Goal: Information Seeking & Learning: Find specific fact

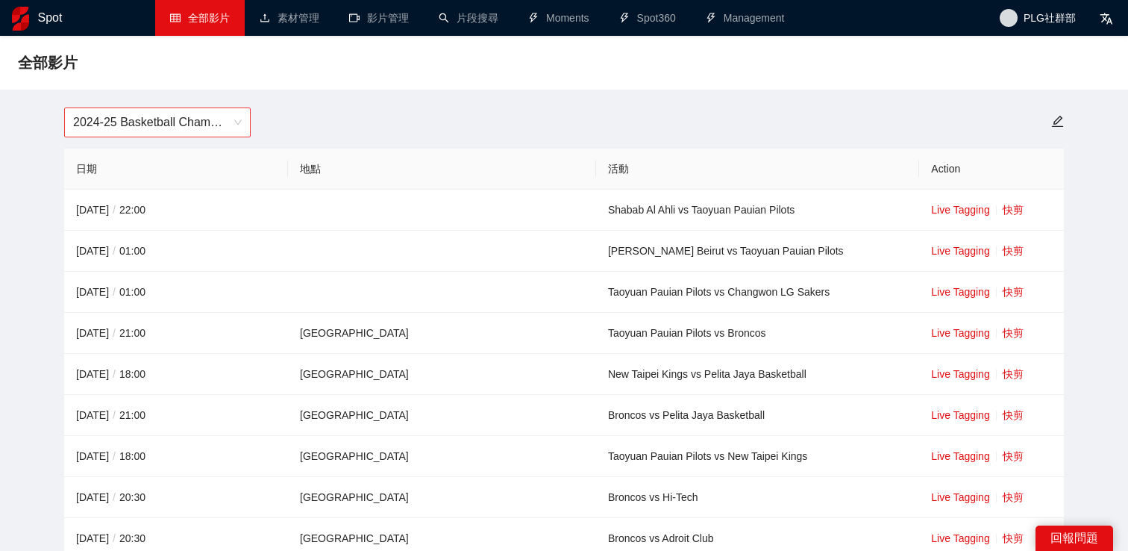
click at [203, 112] on span "2024-25 Basketball Champions League" at bounding box center [157, 122] width 169 height 28
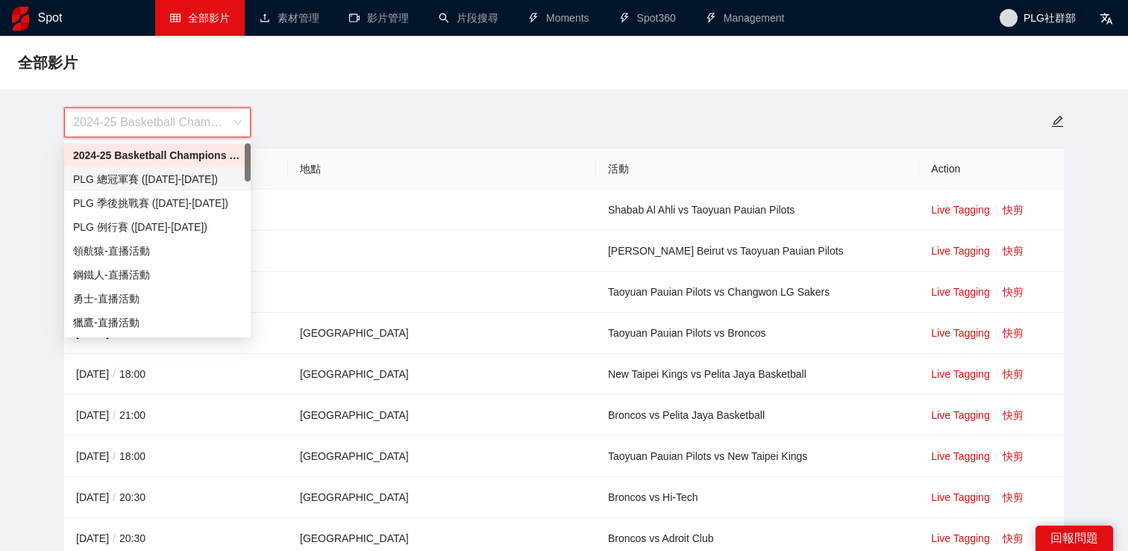
click at [181, 181] on div "PLG 總冠軍賽 ([DATE]-[DATE])" at bounding box center [157, 179] width 169 height 16
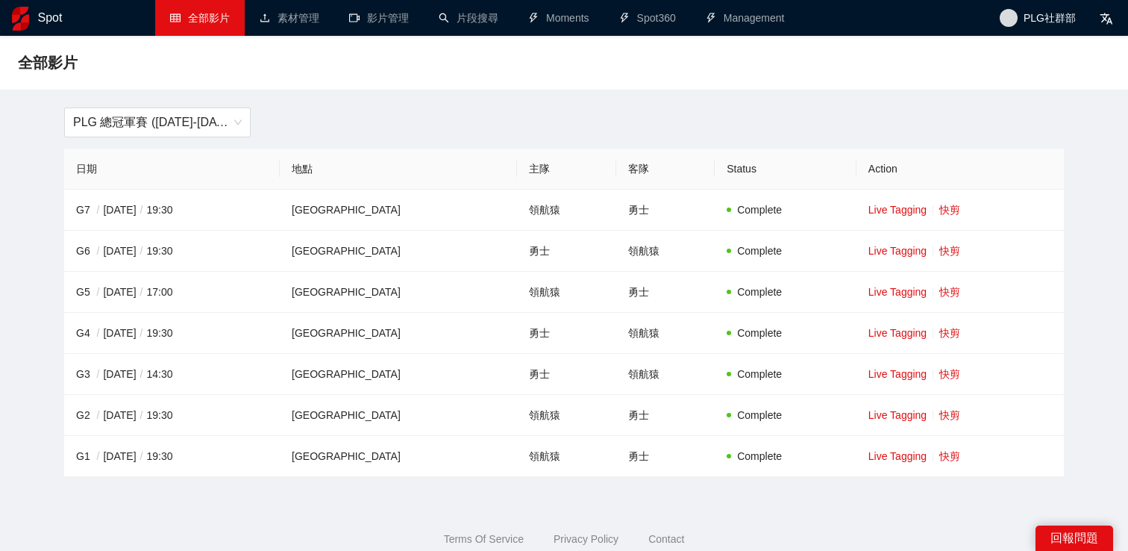
click at [652, 127] on div "PLG 總冠軍賽 ([DATE]-[DATE])" at bounding box center [564, 122] width 1018 height 30
click at [216, 126] on span "PLG 總冠軍賽 ([DATE]-[DATE])" at bounding box center [157, 122] width 169 height 28
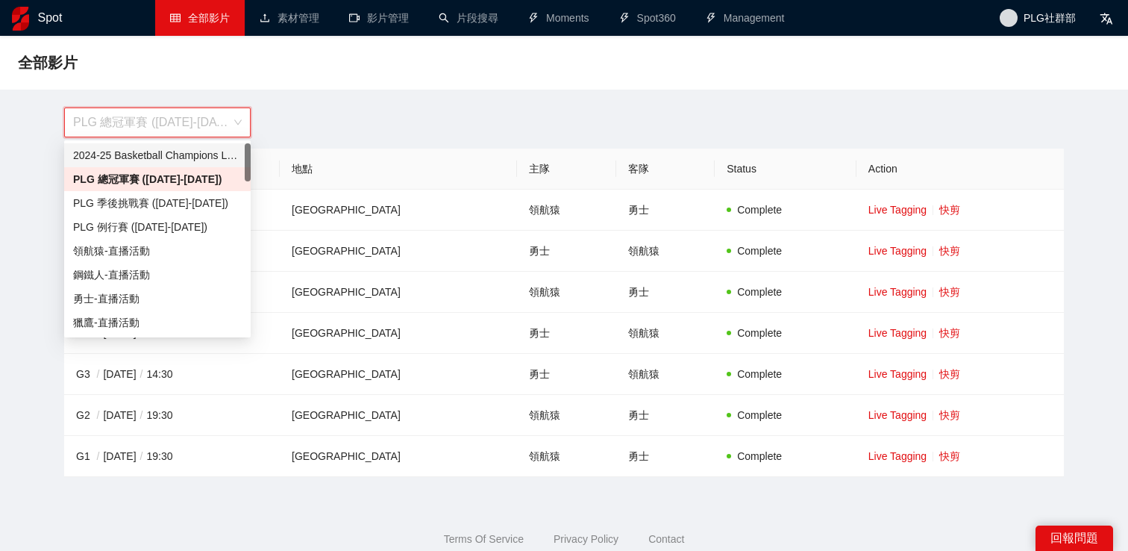
click at [316, 97] on div "全部影片 PLG 總冠軍賽 ([DATE]-[DATE]) 日期 地點 主隊 客隊 Status Action G7 / [DATE] / 19:30 [GE…" at bounding box center [564, 256] width 1128 height 441
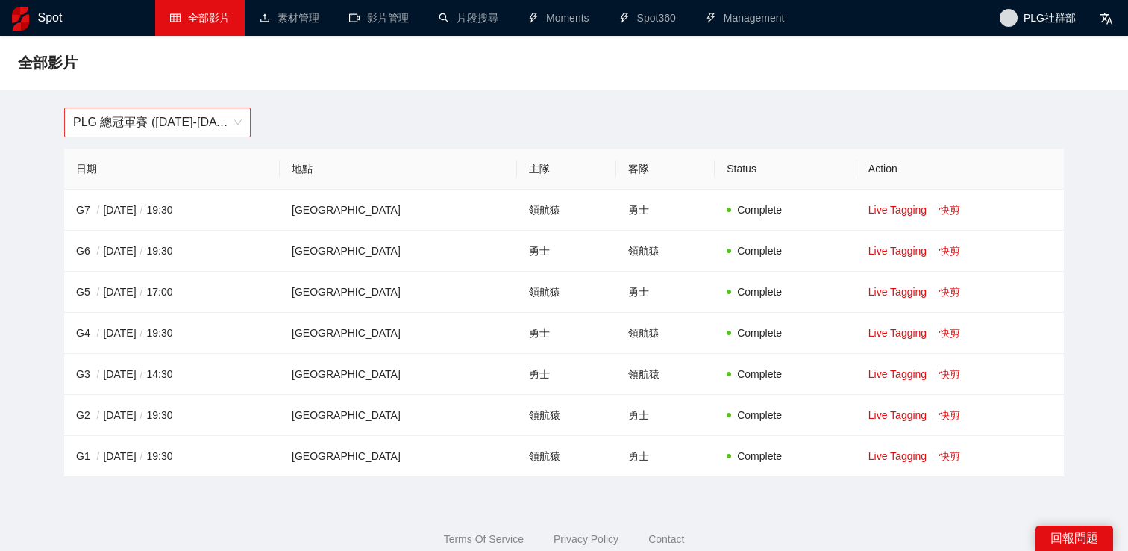
click at [236, 119] on span "PLG 總冠軍賽 ([DATE]-[DATE])" at bounding box center [157, 122] width 169 height 28
click at [313, 110] on div "PLG 總冠軍賽 ([DATE]-[DATE]) PLG 總冠軍賽 ([DATE]-[DATE])" at bounding box center [564, 122] width 1018 height 30
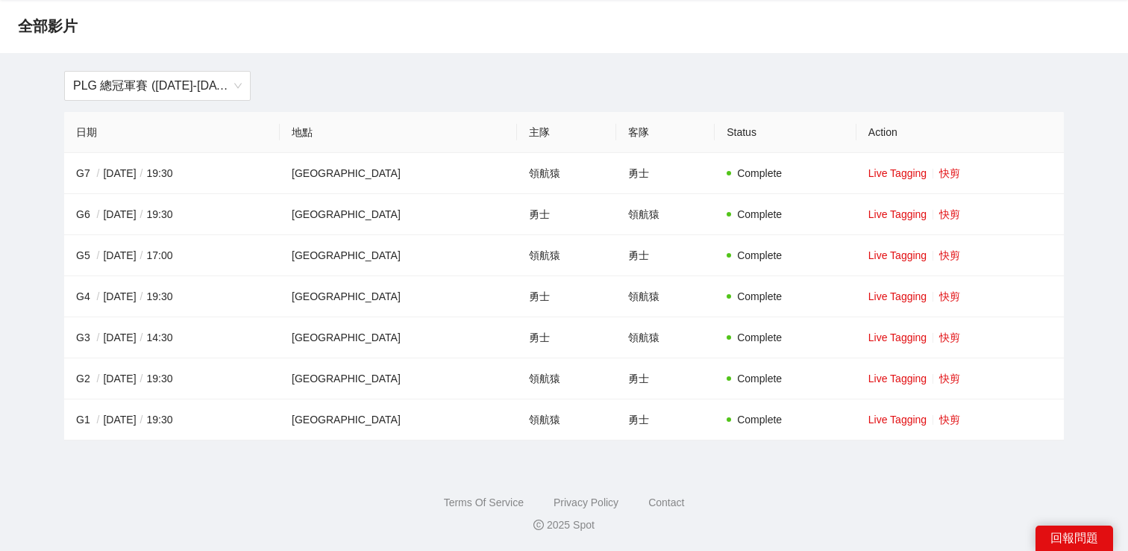
click at [563, 481] on footer "Terms Of Service Privacy Policy Contact 2025 Spot" at bounding box center [564, 504] width 1128 height 93
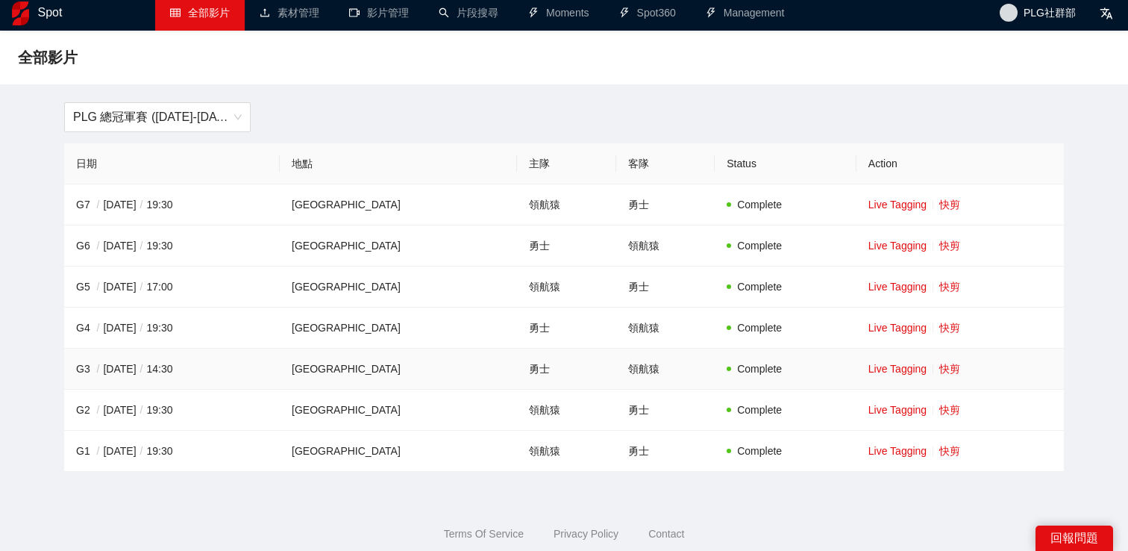
scroll to position [0, 0]
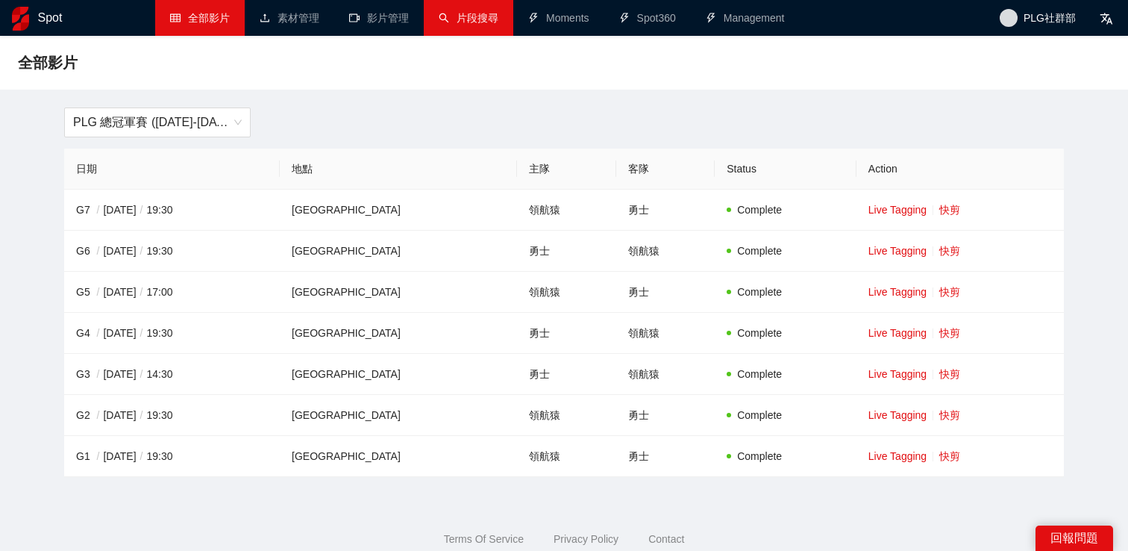
click at [485, 17] on link "片段搜尋" at bounding box center [469, 18] width 60 height 12
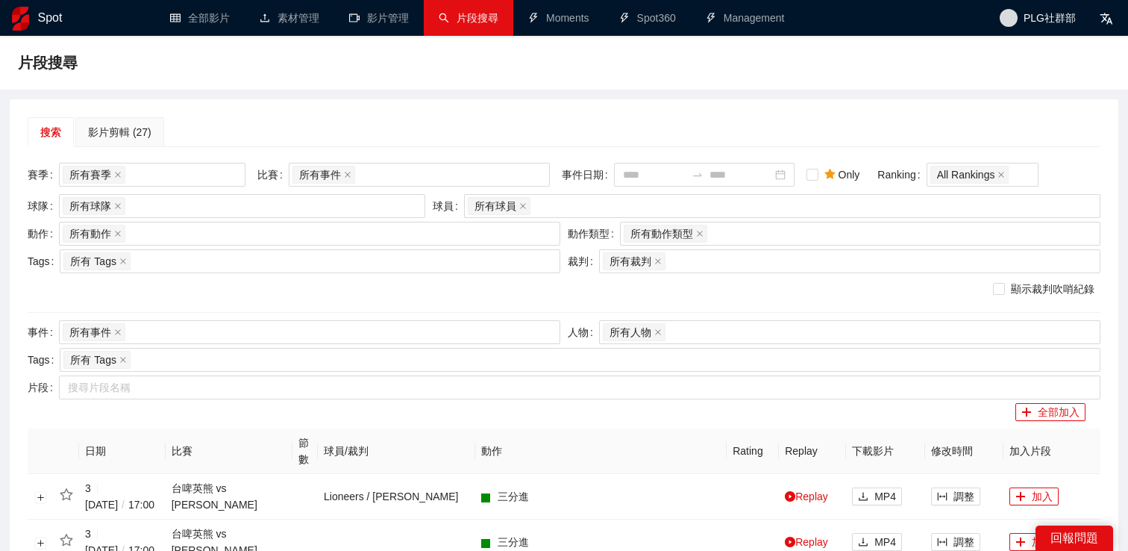
click at [117, 131] on div "影片剪輯 (27)" at bounding box center [119, 132] width 63 height 16
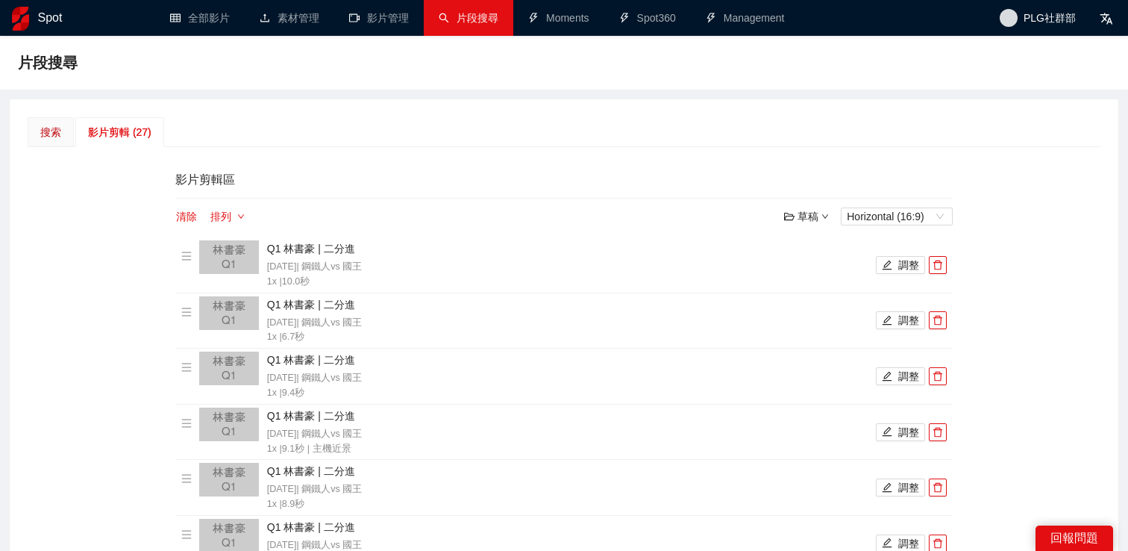
click at [55, 136] on div "搜索" at bounding box center [50, 132] width 21 height 16
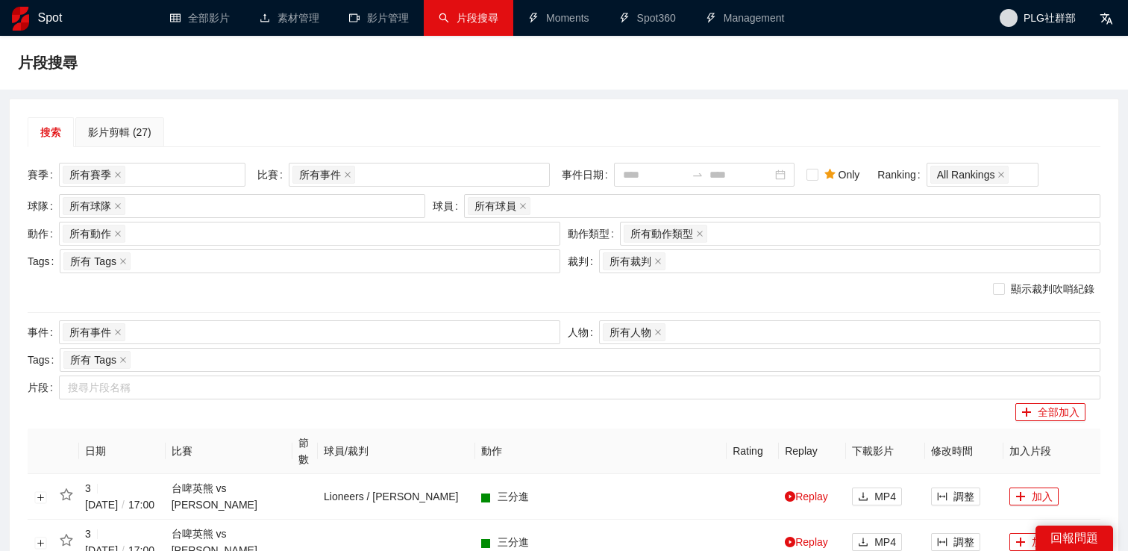
click at [294, 118] on div "搜索 影片剪輯 (27)" at bounding box center [564, 132] width 1073 height 30
click at [131, 133] on div "影片剪輯 (27)" at bounding box center [119, 132] width 63 height 16
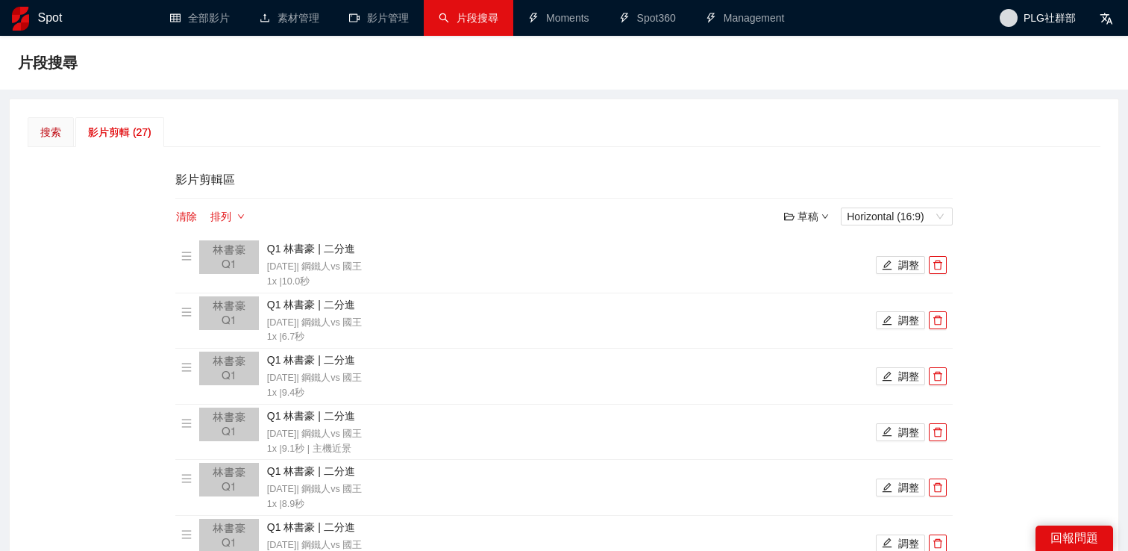
click at [46, 137] on div "搜索" at bounding box center [50, 132] width 21 height 16
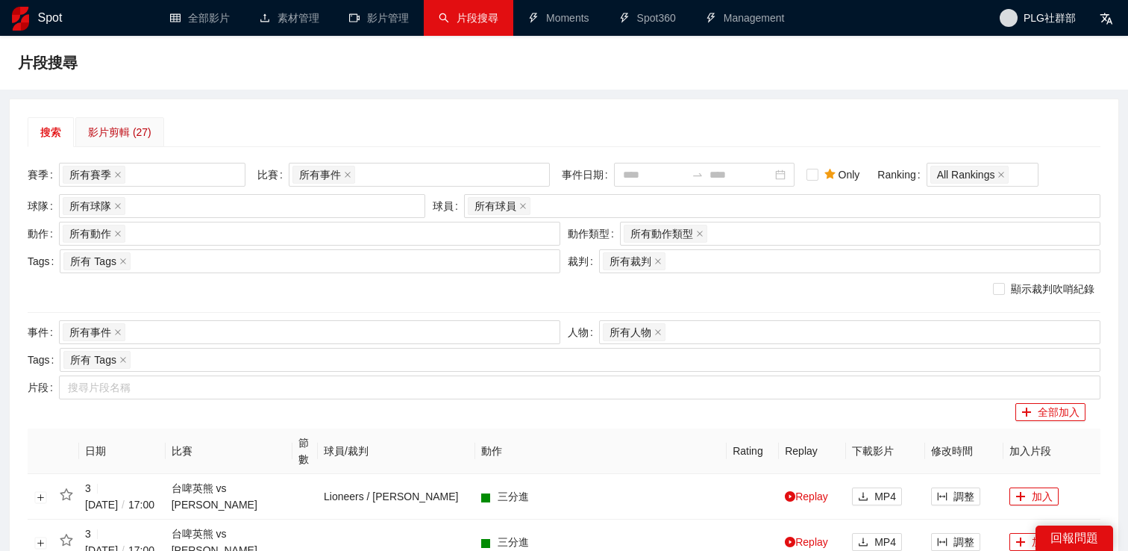
click at [143, 137] on div "影片剪輯 (27)" at bounding box center [119, 132] width 63 height 16
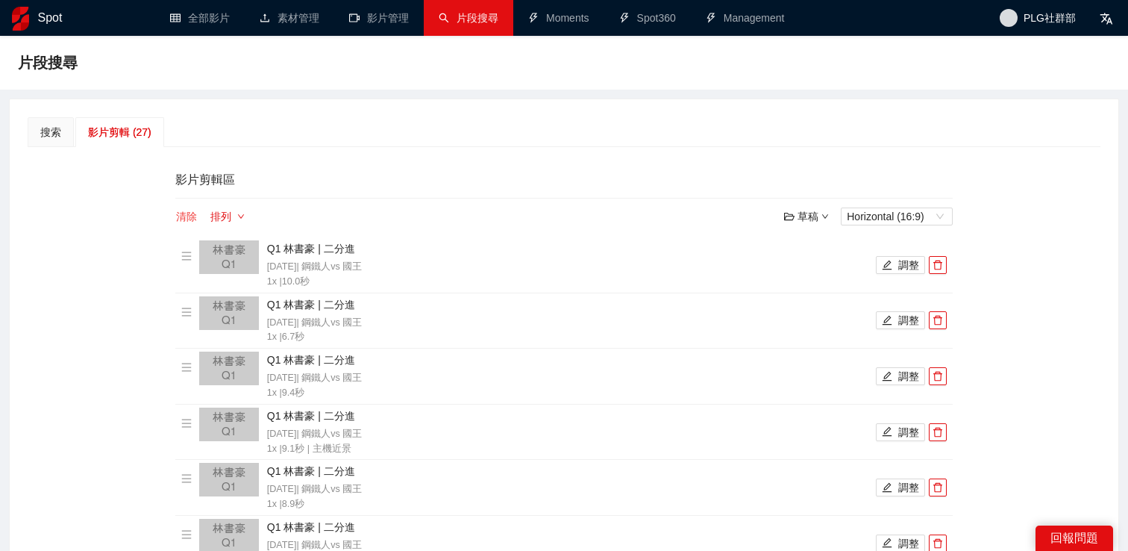
click at [186, 219] on button "清除" at bounding box center [186, 216] width 22 height 18
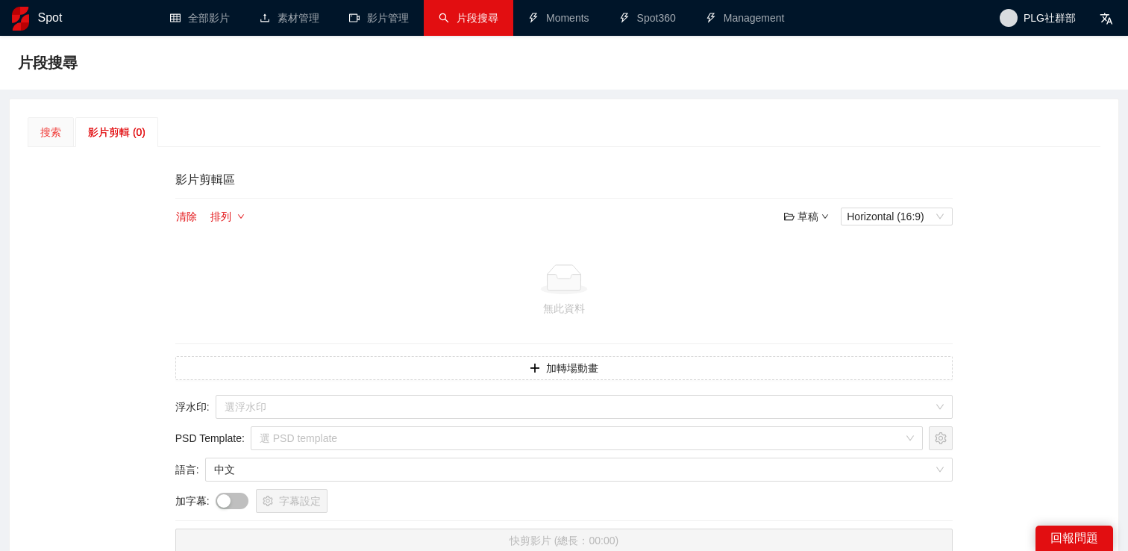
click at [61, 131] on div "搜索" at bounding box center [51, 132] width 46 height 30
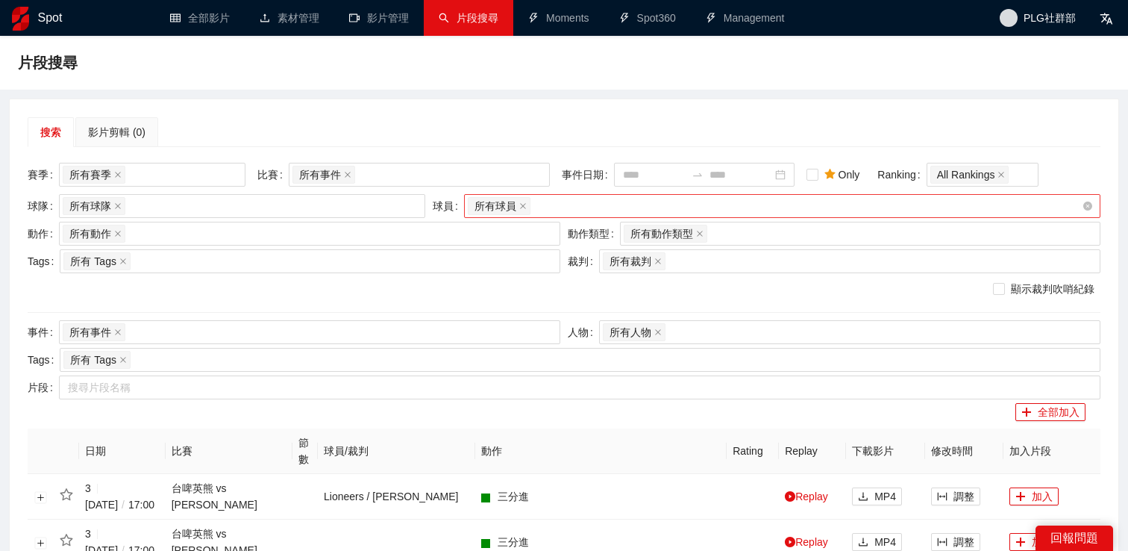
click at [705, 211] on div "所有球員" at bounding box center [775, 206] width 614 height 21
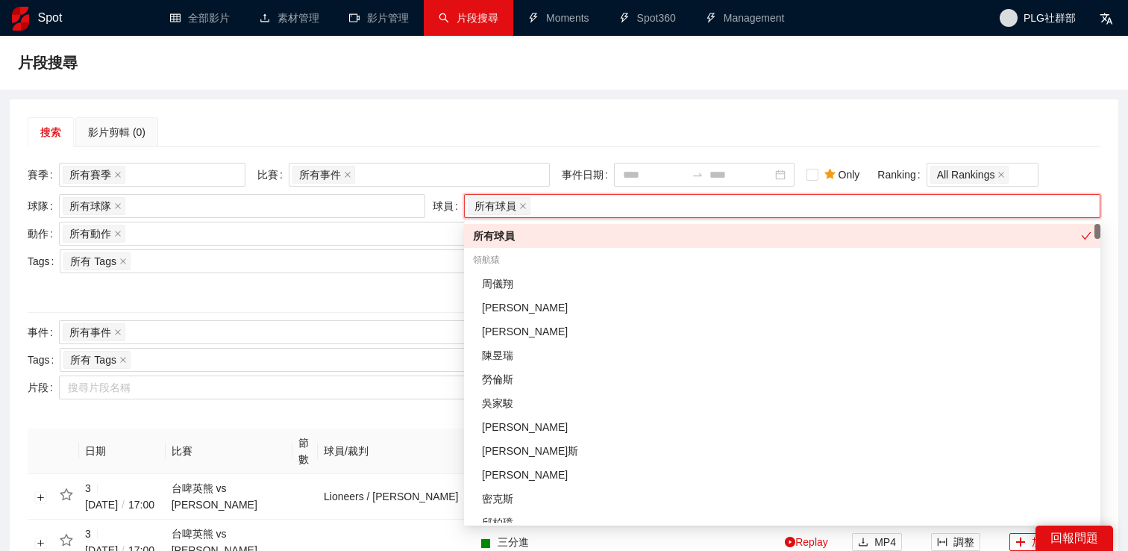
click at [728, 138] on div "搜索 影片剪輯 (0)" at bounding box center [564, 132] width 1073 height 30
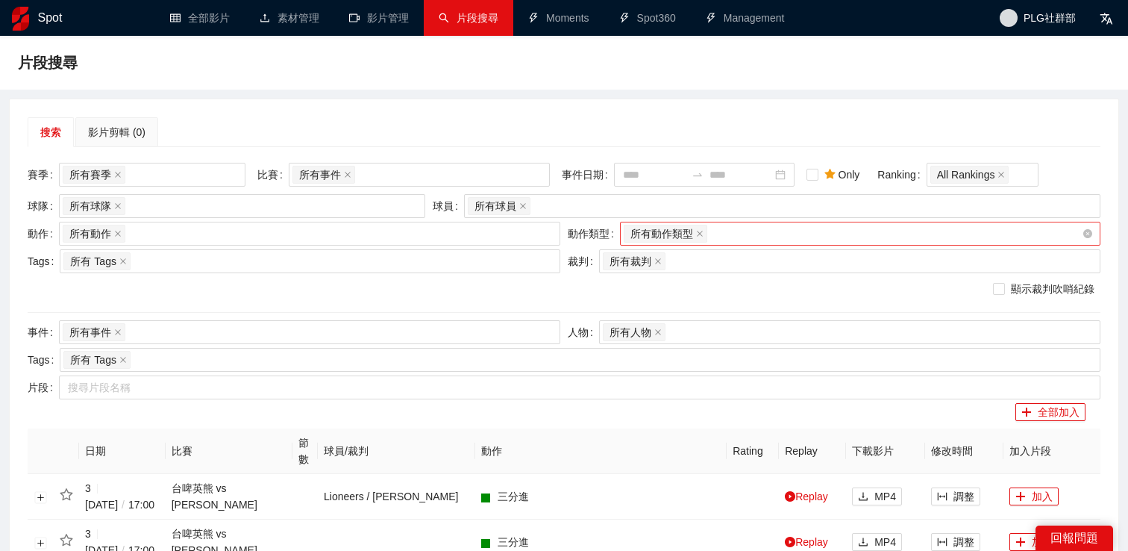
click at [743, 236] on div "所有動作類型 + 0 ..." at bounding box center [853, 233] width 458 height 21
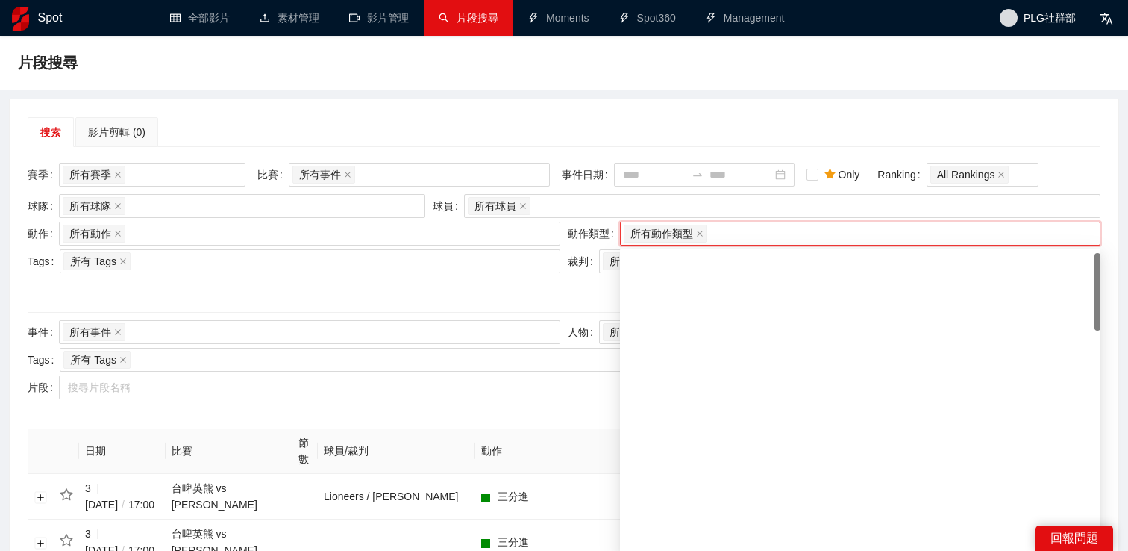
scroll to position [705, 0]
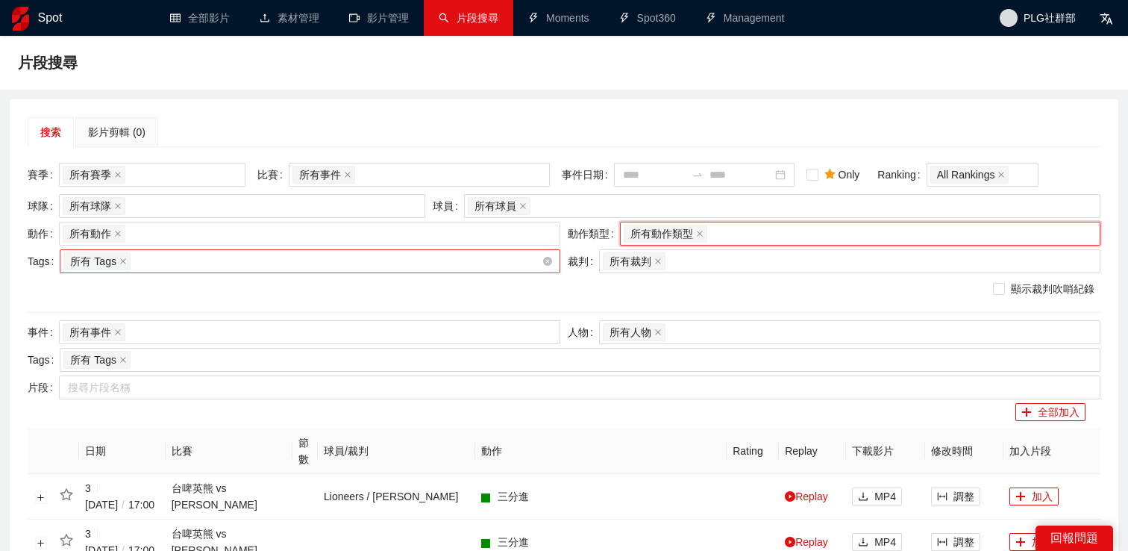
click at [307, 272] on div "所有 Tags" at bounding box center [310, 261] width 501 height 24
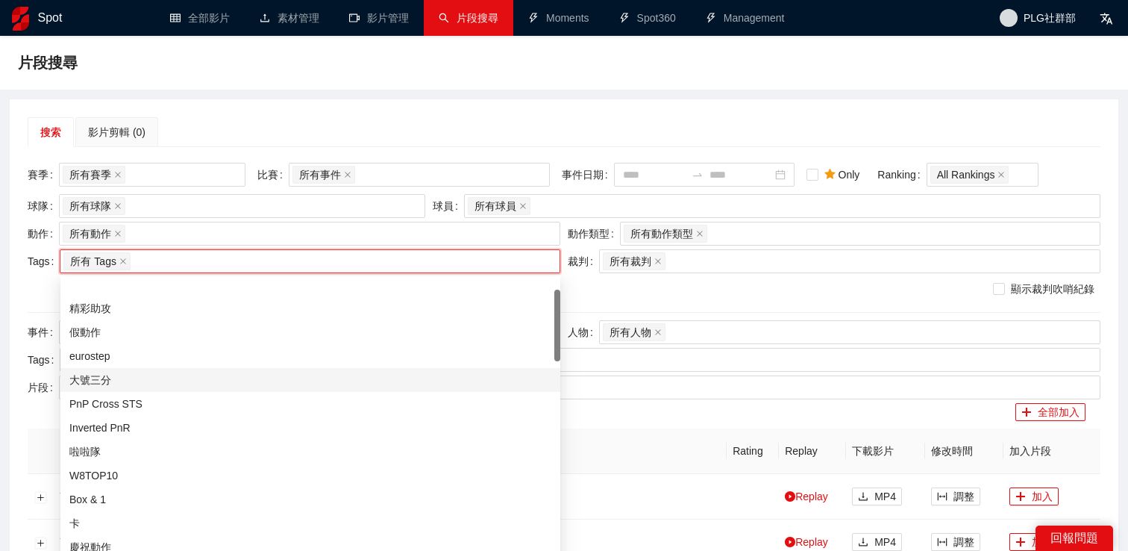
scroll to position [0, 0]
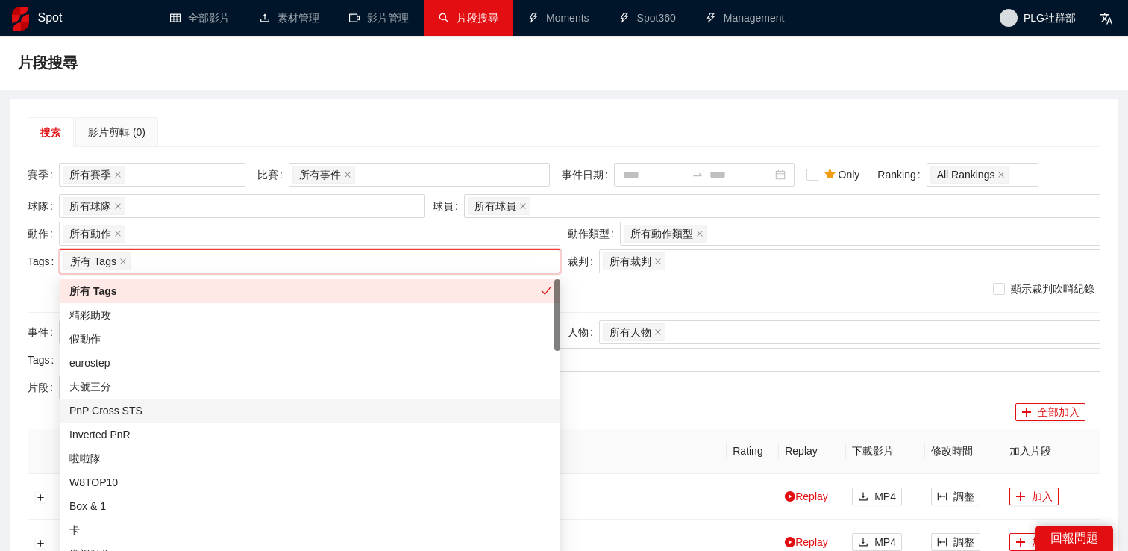
click at [281, 410] on div "PnP Cross STS" at bounding box center [310, 410] width 482 height 16
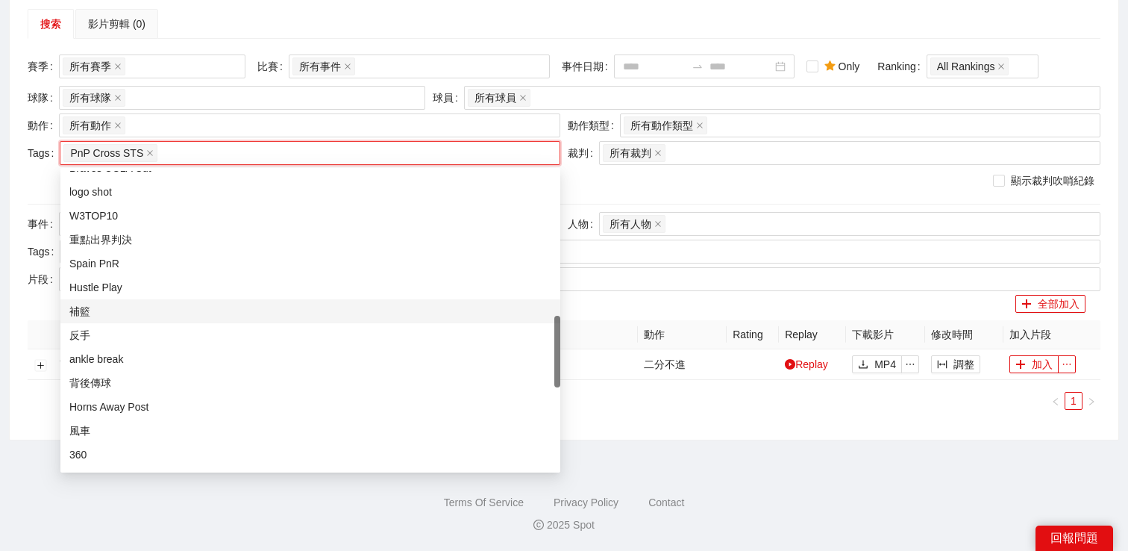
scroll to position [613, 0]
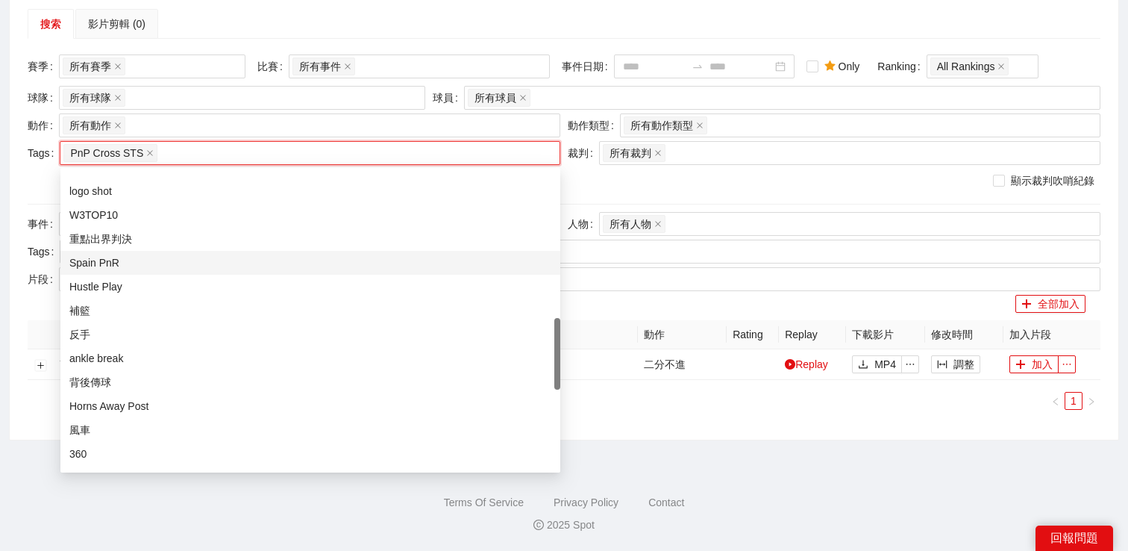
click at [228, 262] on div "Spain PnR" at bounding box center [310, 262] width 482 height 16
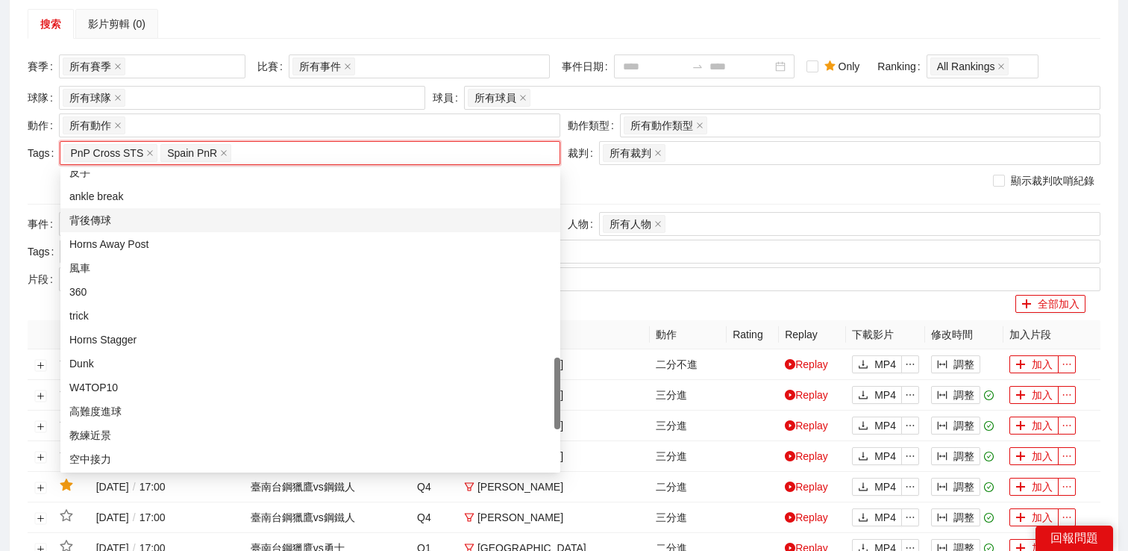
scroll to position [775, 0]
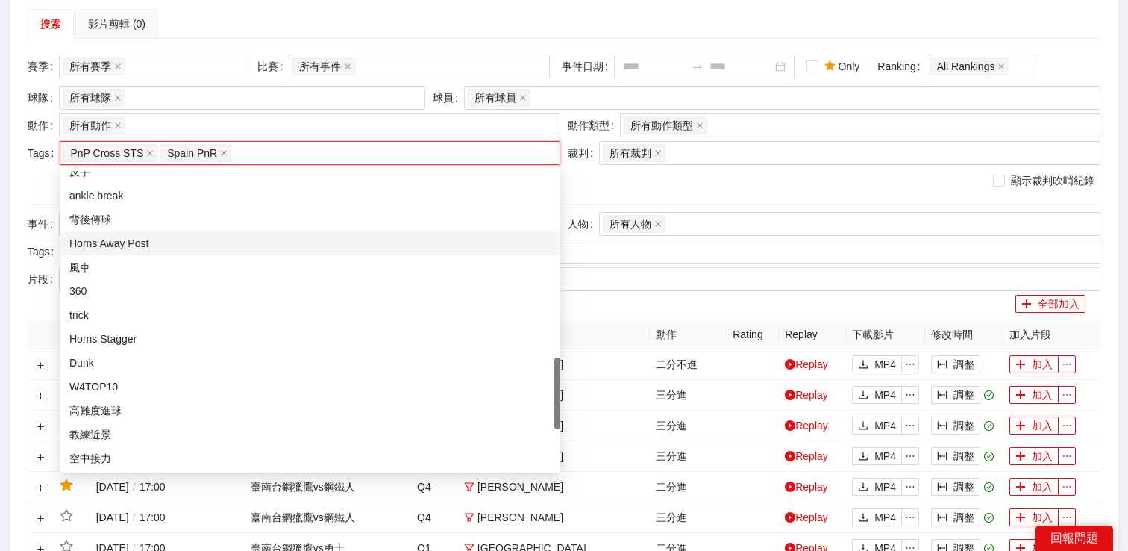
click at [196, 243] on div "Horns Away Post" at bounding box center [310, 243] width 482 height 16
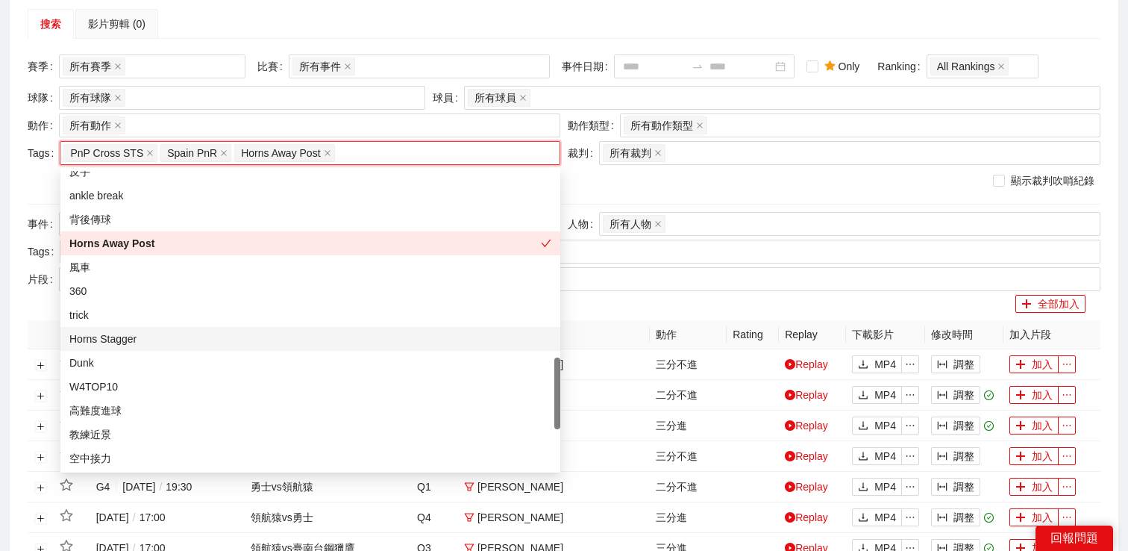
click at [140, 338] on div "Horns Stagger" at bounding box center [310, 339] width 482 height 16
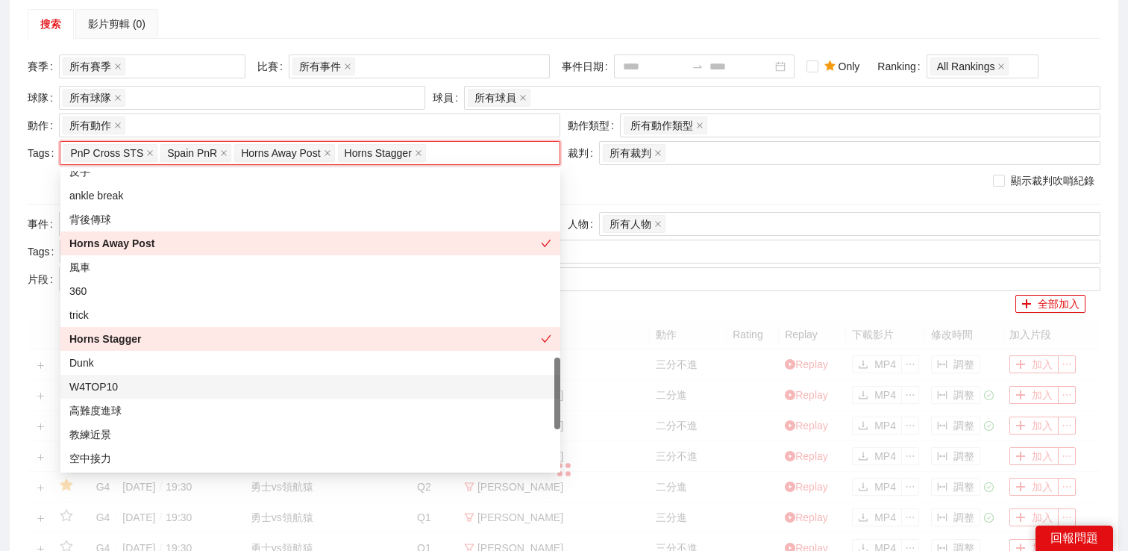
scroll to position [943, 0]
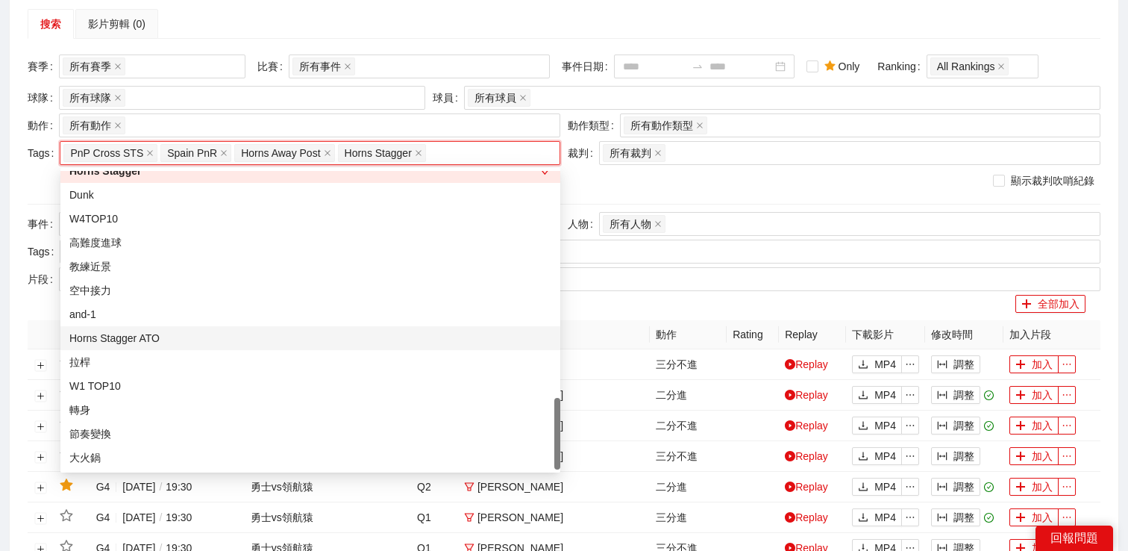
click at [297, 337] on div "Horns Stagger ATO" at bounding box center [310, 338] width 482 height 16
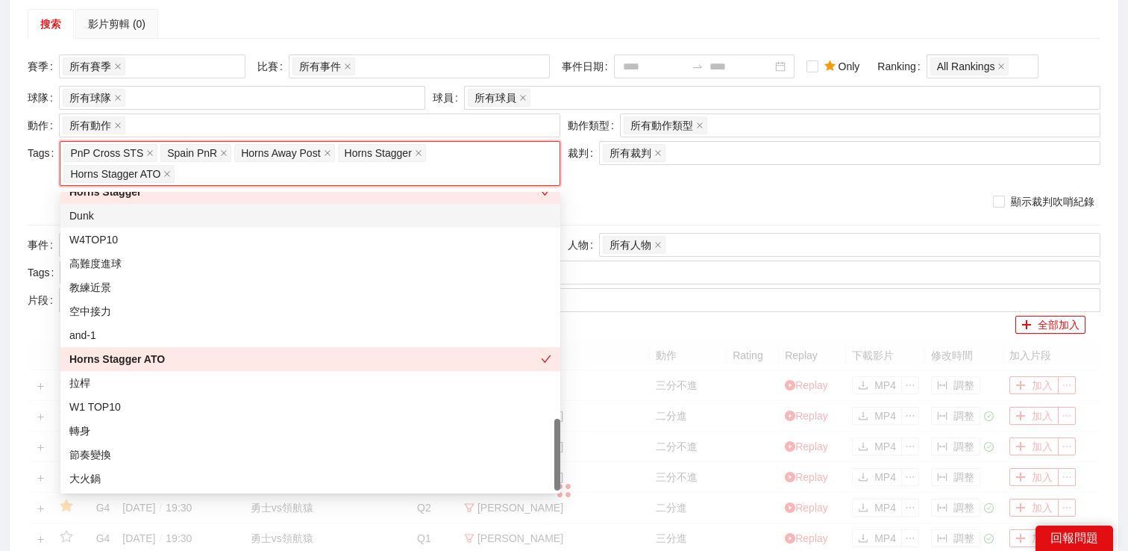
click at [645, 188] on div "裁判 所有裁判 + 0 ..." at bounding box center [834, 165] width 540 height 49
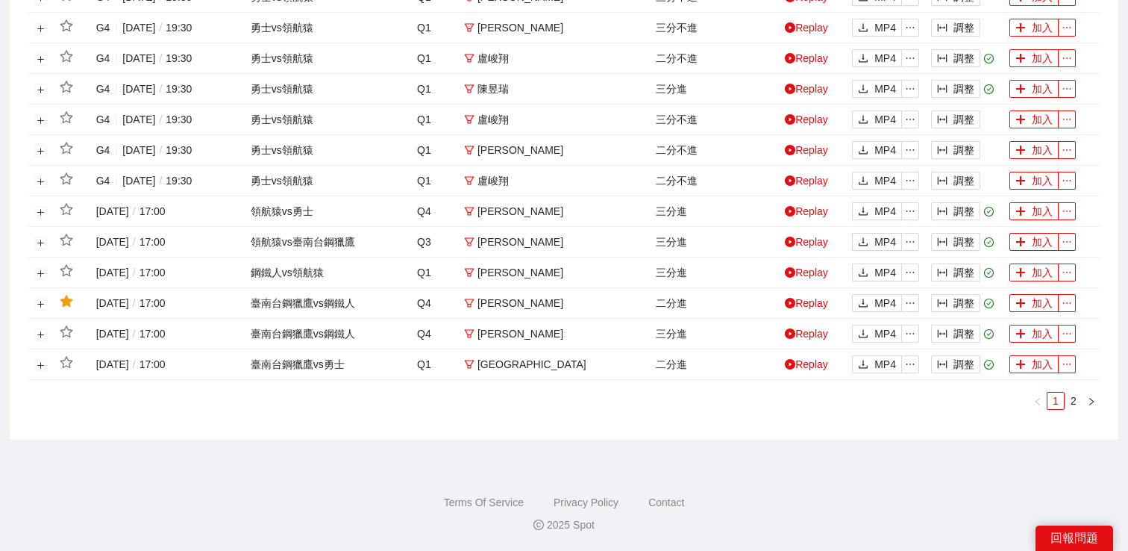
scroll to position [0, 0]
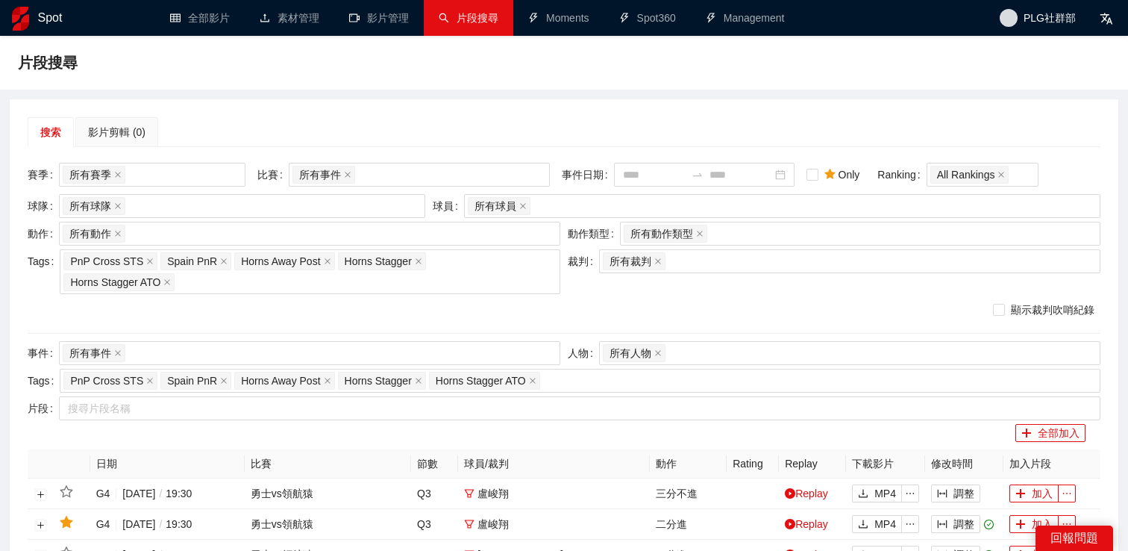
click at [728, 307] on div "顯示裁判吹哨紀錄" at bounding box center [564, 310] width 1073 height 16
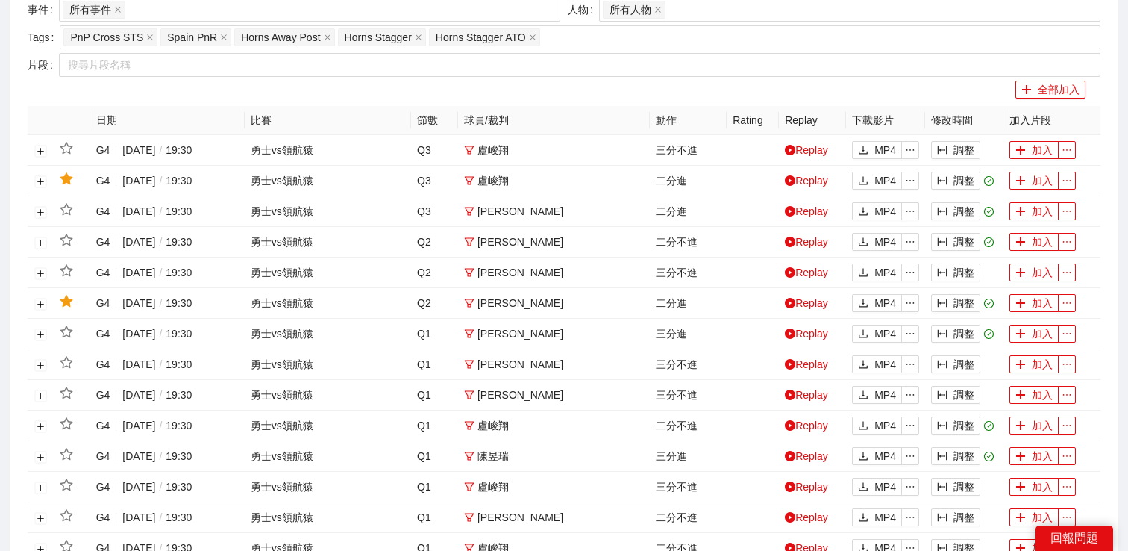
scroll to position [369, 0]
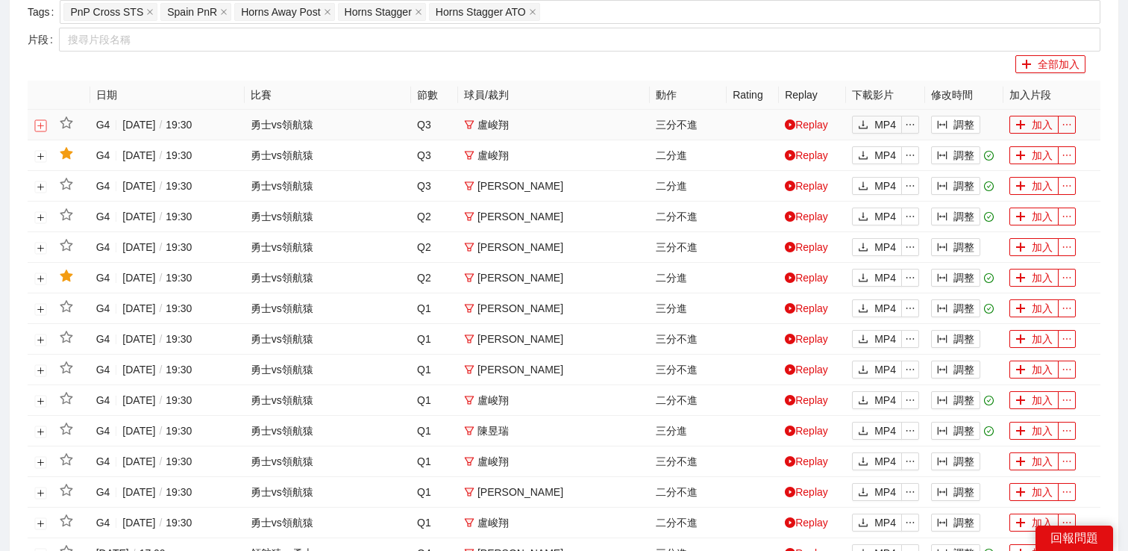
click at [40, 124] on button "展開行" at bounding box center [41, 125] width 12 height 12
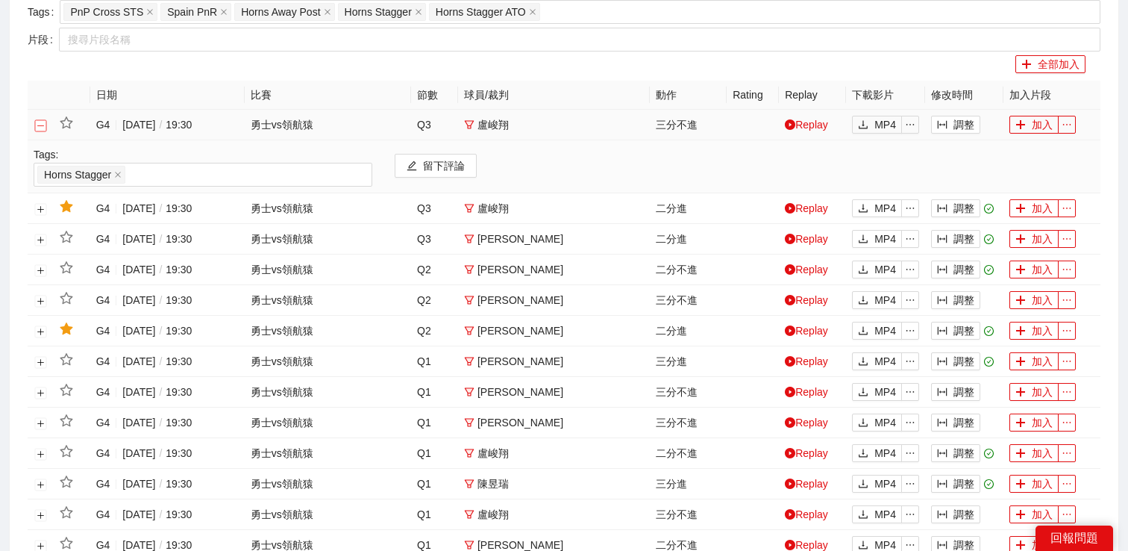
click at [40, 124] on button "關閉行" at bounding box center [41, 125] width 12 height 12
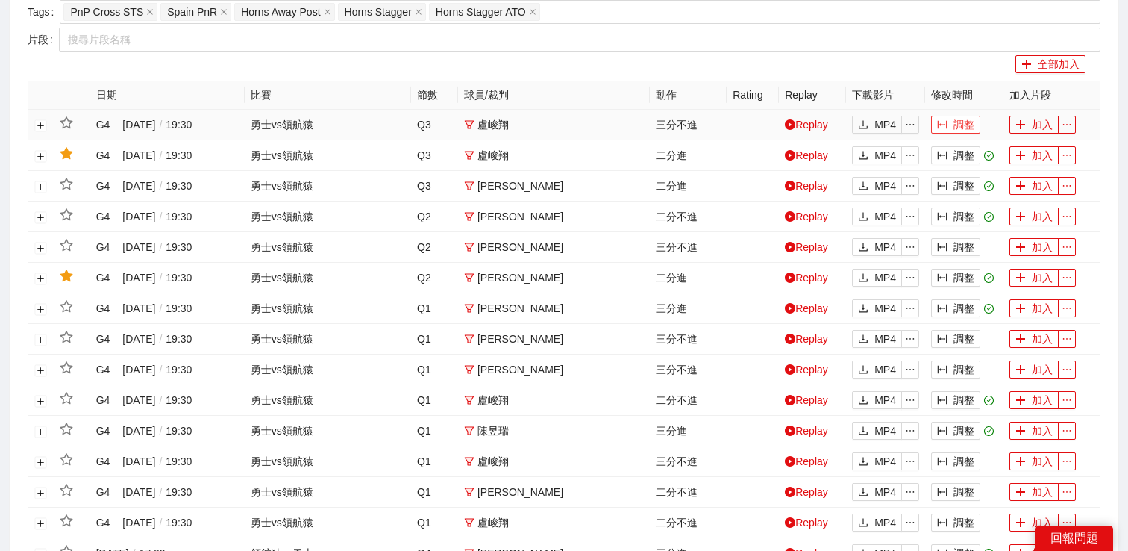
click at [943, 120] on icon "column-width" at bounding box center [942, 124] width 10 height 10
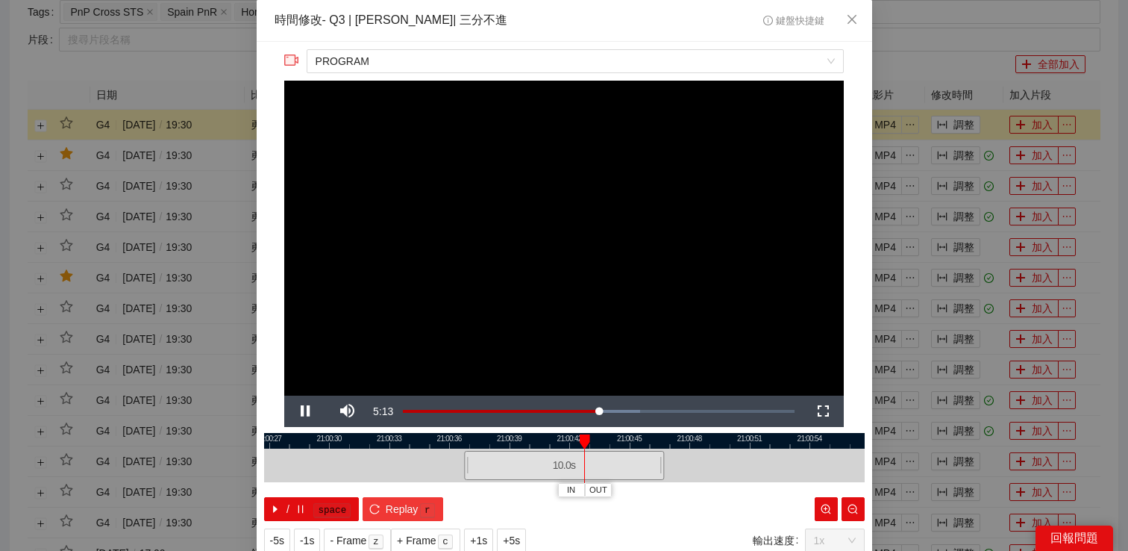
click at [419, 502] on span "r" at bounding box center [427, 510] width 19 height 18
click at [973, 116] on div "**********" at bounding box center [564, 275] width 1128 height 551
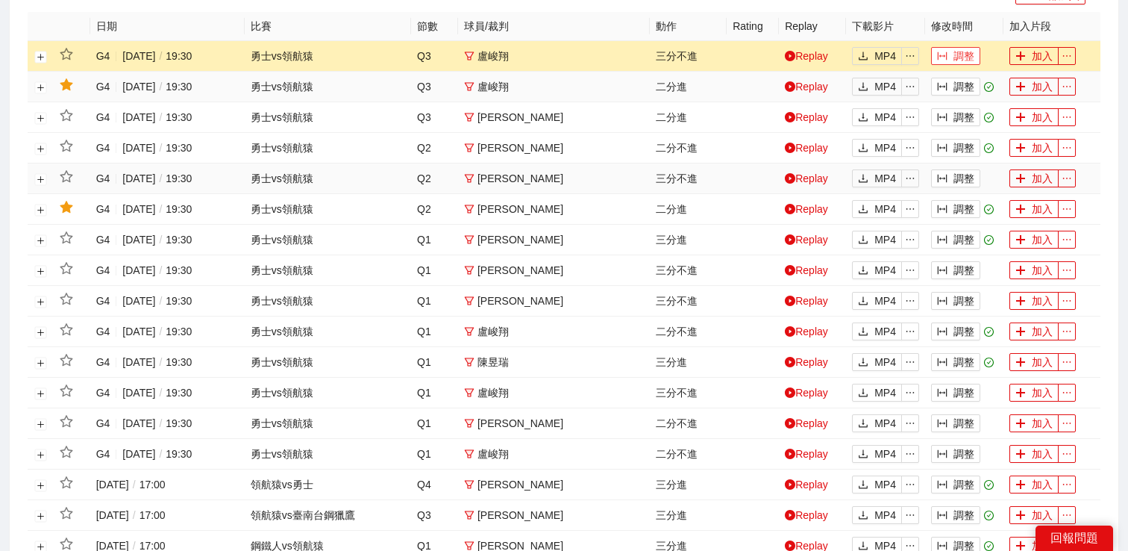
scroll to position [477, 0]
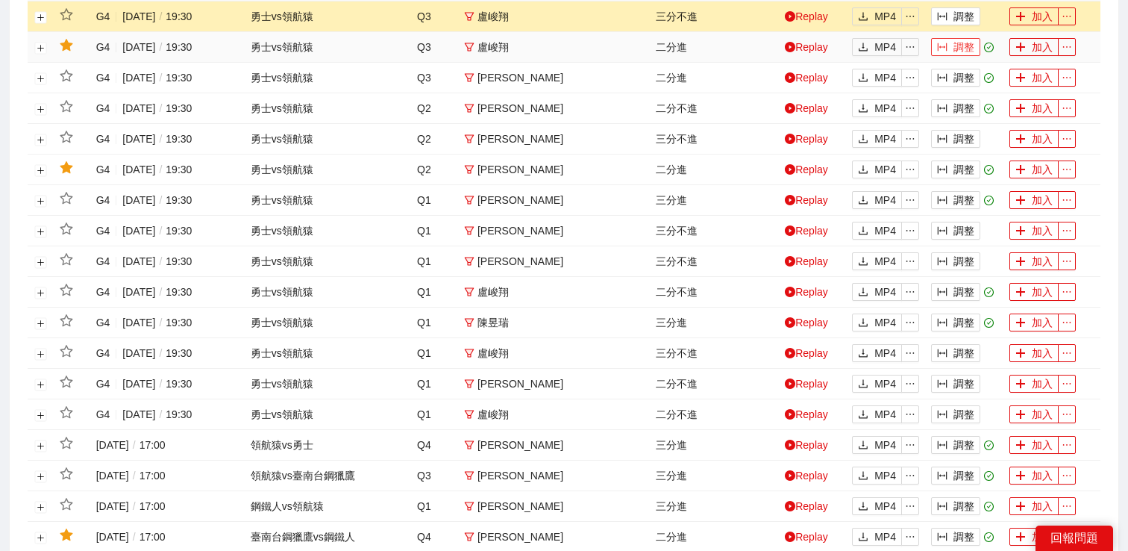
click at [945, 46] on icon "column-width" at bounding box center [943, 47] width 10 height 8
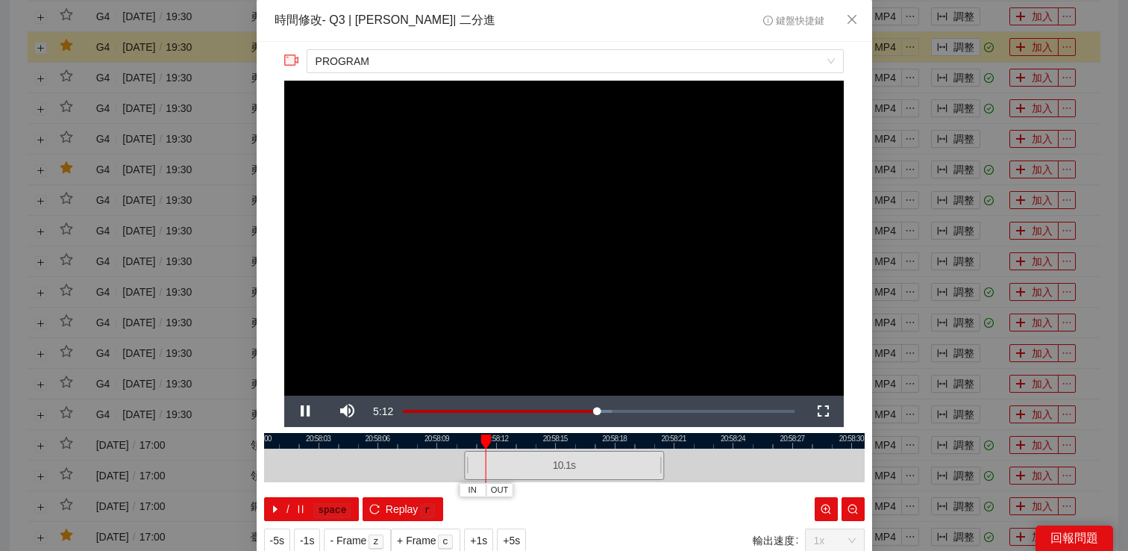
click at [493, 291] on video "Video Player" at bounding box center [564, 238] width 560 height 315
click at [852, 22] on icon "close" at bounding box center [852, 19] width 12 height 12
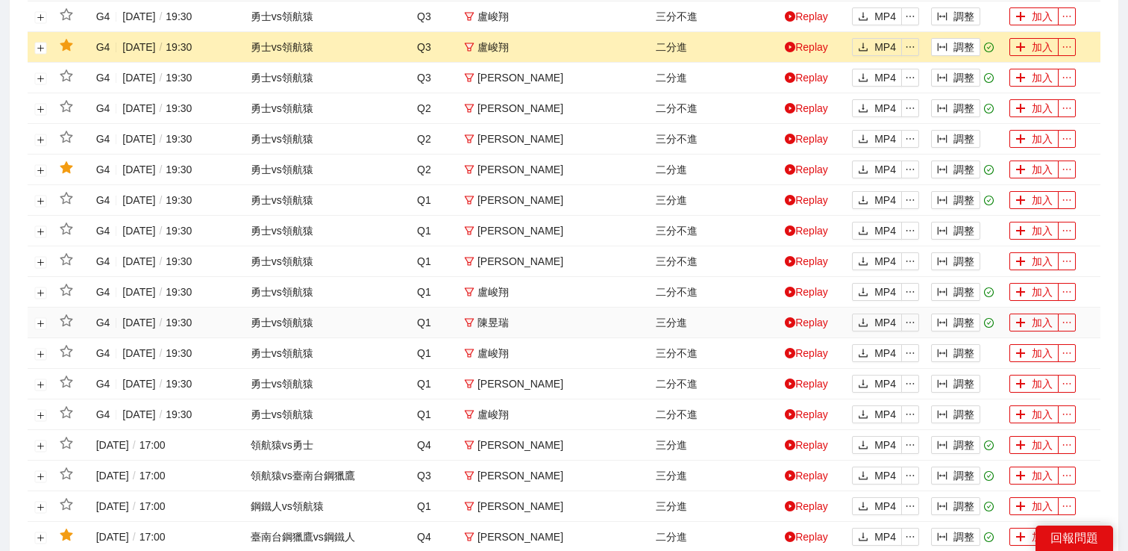
click at [728, 322] on td at bounding box center [753, 322] width 52 height 31
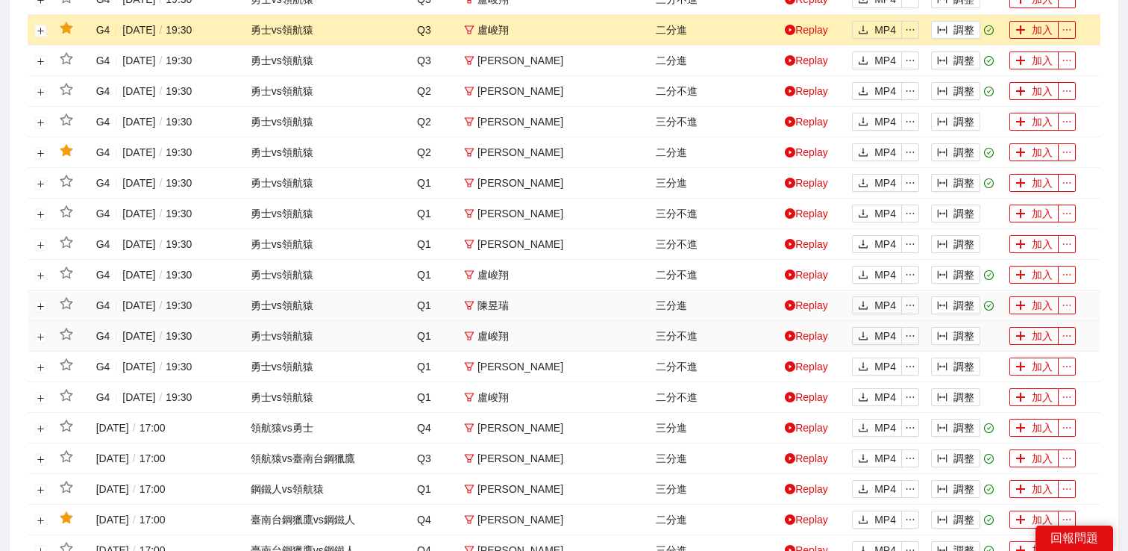
scroll to position [0, 0]
